Goal: Information Seeking & Learning: Understand process/instructions

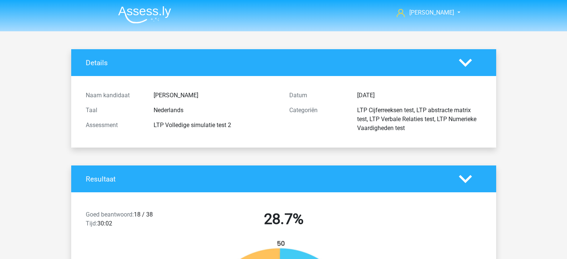
scroll to position [12008, 0]
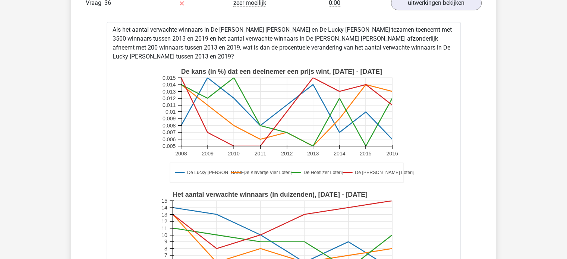
click at [286, 116] on rect at bounding box center [286, 112] width 211 height 68
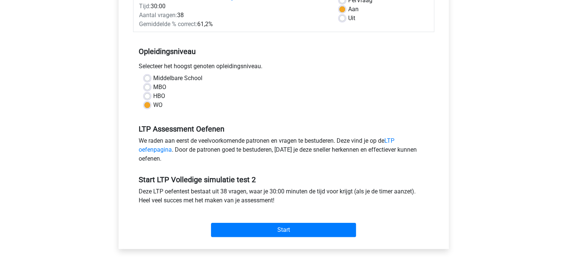
scroll to position [75, 0]
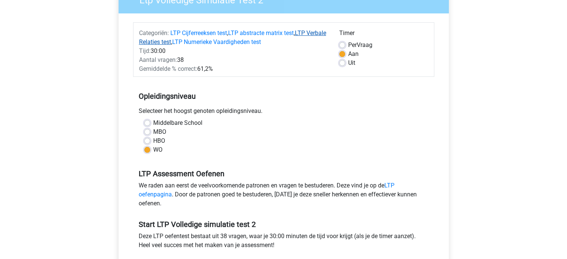
click at [165, 41] on link "LTP Verbale Relaties test" at bounding box center [232, 37] width 187 height 16
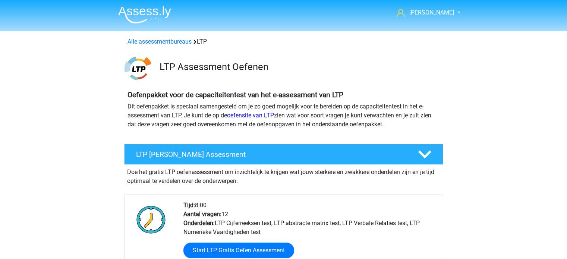
scroll to position [368, 0]
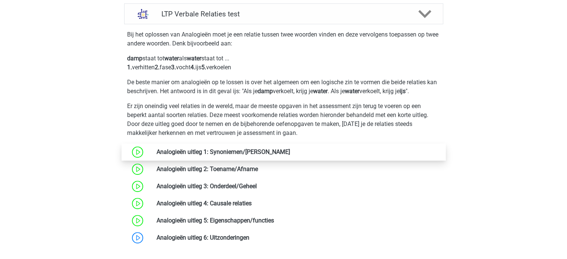
click at [290, 152] on link at bounding box center [290, 151] width 0 height 7
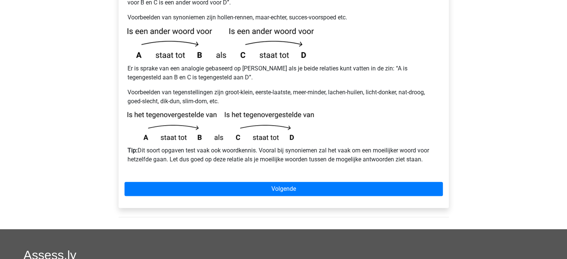
scroll to position [224, 0]
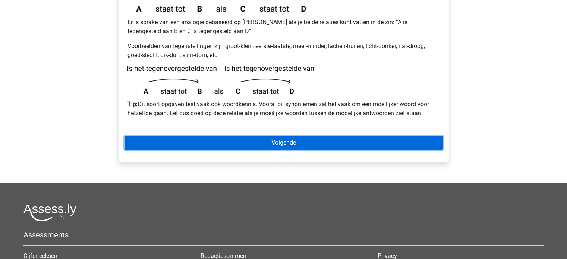
click at [280, 136] on link "Volgende" at bounding box center [284, 143] width 318 height 14
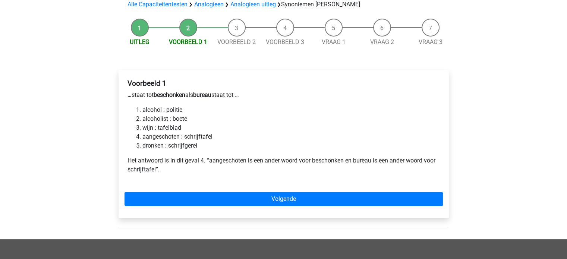
scroll to position [149, 0]
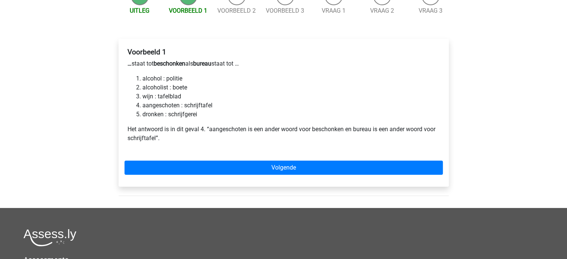
scroll to position [112, 0]
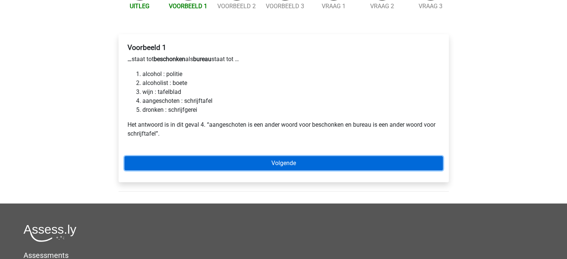
click at [276, 156] on link "Volgende" at bounding box center [284, 163] width 318 height 14
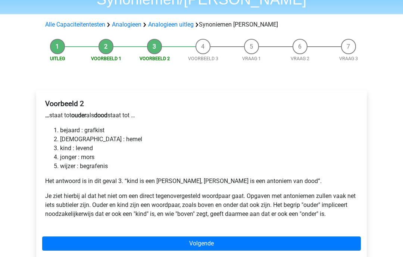
scroll to position [75, 0]
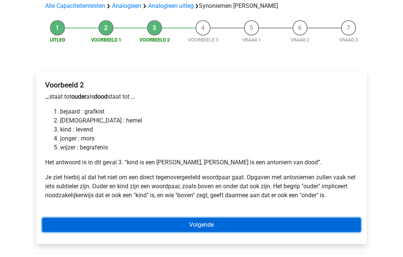
click at [206, 217] on link "Volgende" at bounding box center [201, 224] width 318 height 14
